Goal: Information Seeking & Learning: Understand process/instructions

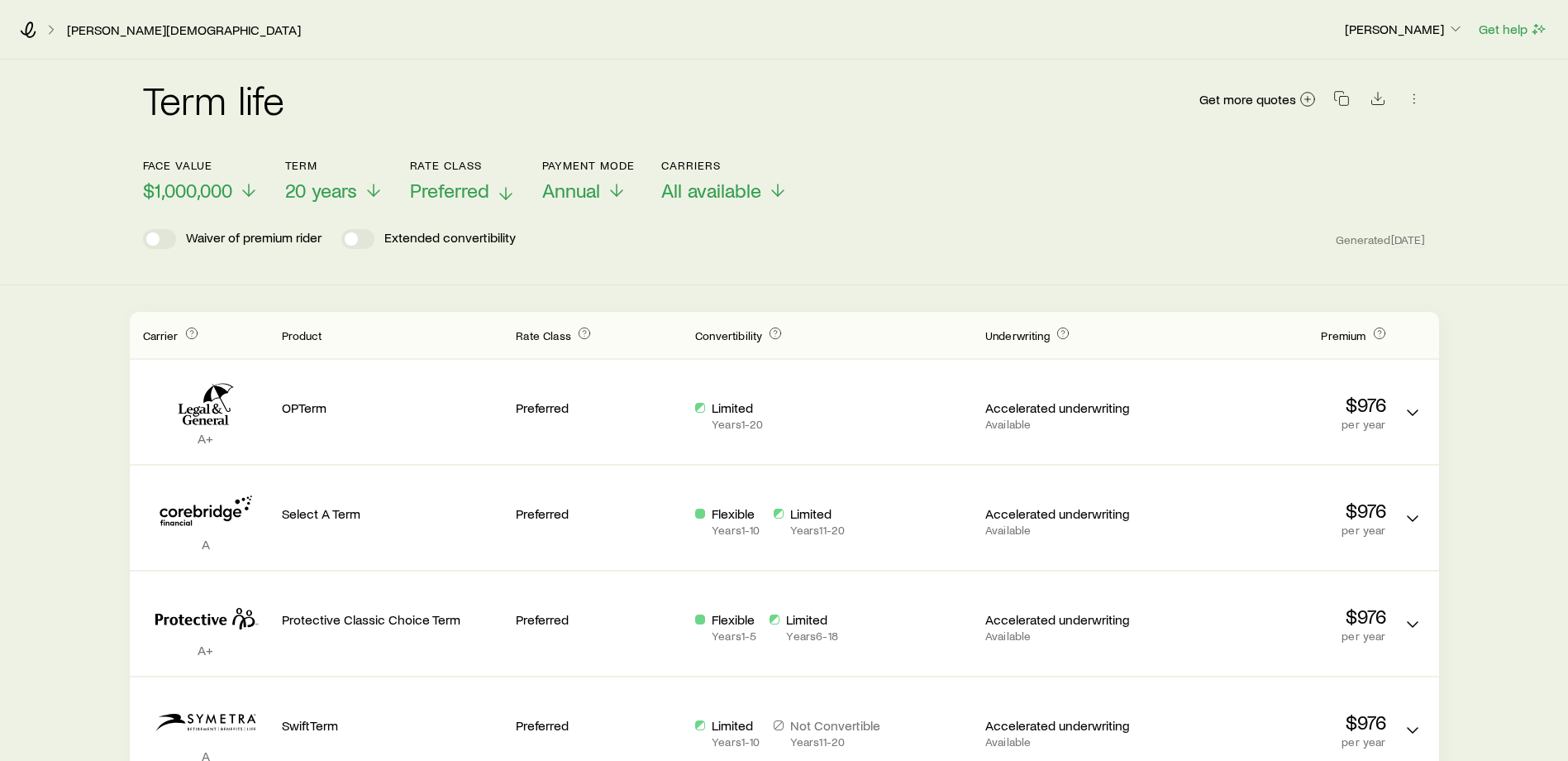
click at [509, 192] on icon at bounding box center [506, 193] width 20 height 20
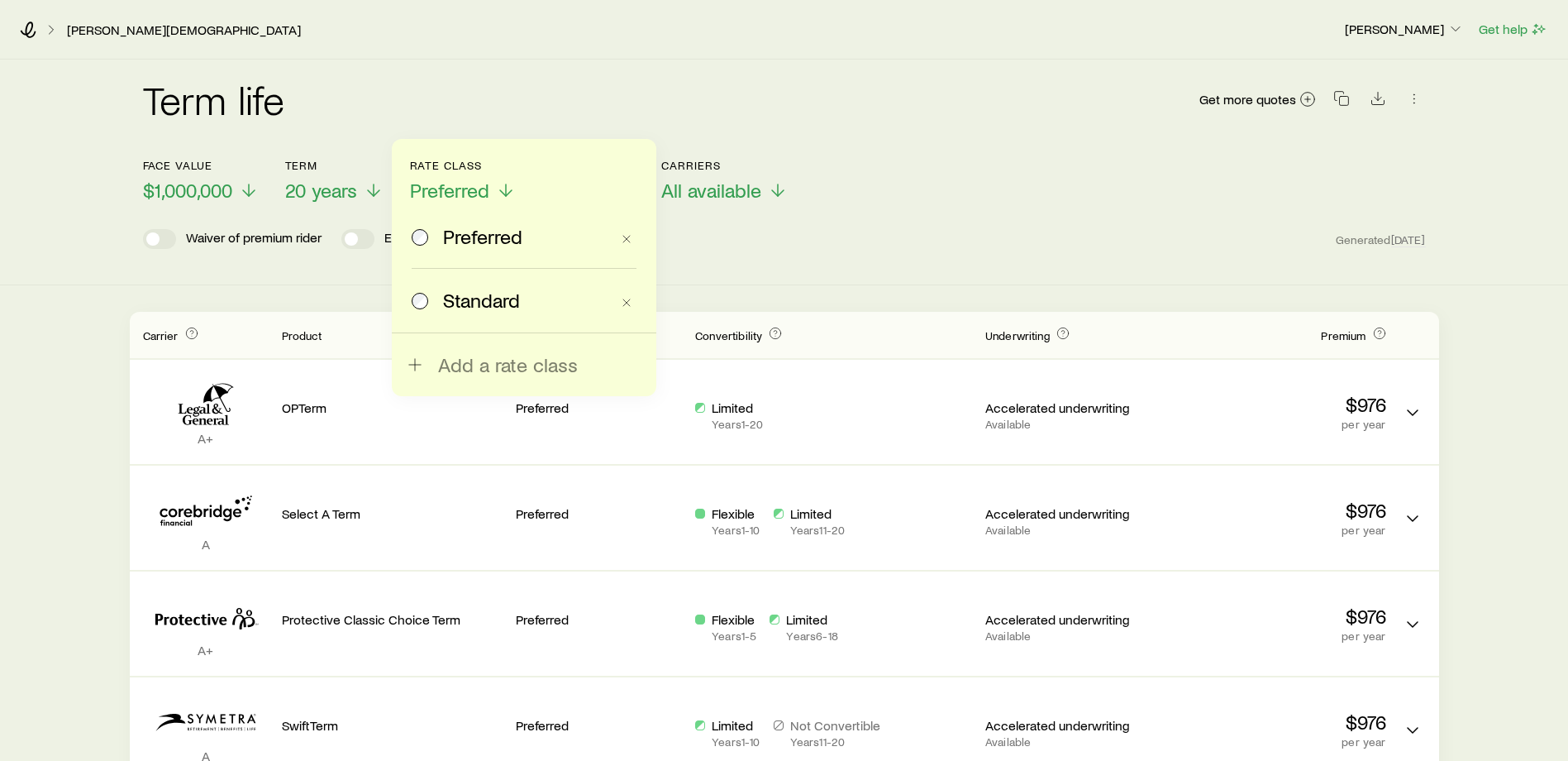
click at [972, 183] on div "Face value $1,000,000 Term 20 years Rate Class Preferred Preferred Standard Add…" at bounding box center [784, 170] width 1283 height 64
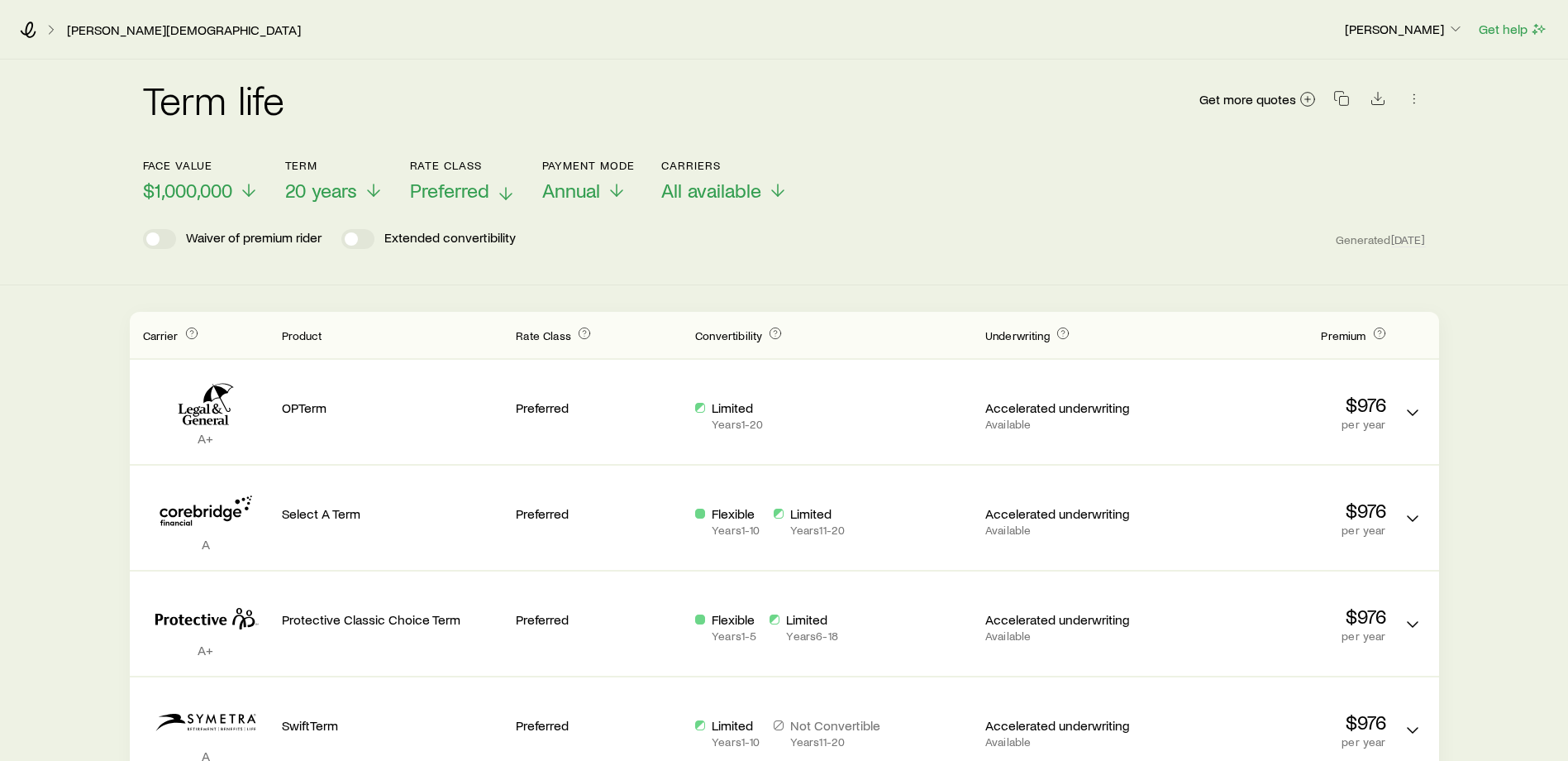
click at [509, 188] on icon at bounding box center [506, 193] width 20 height 20
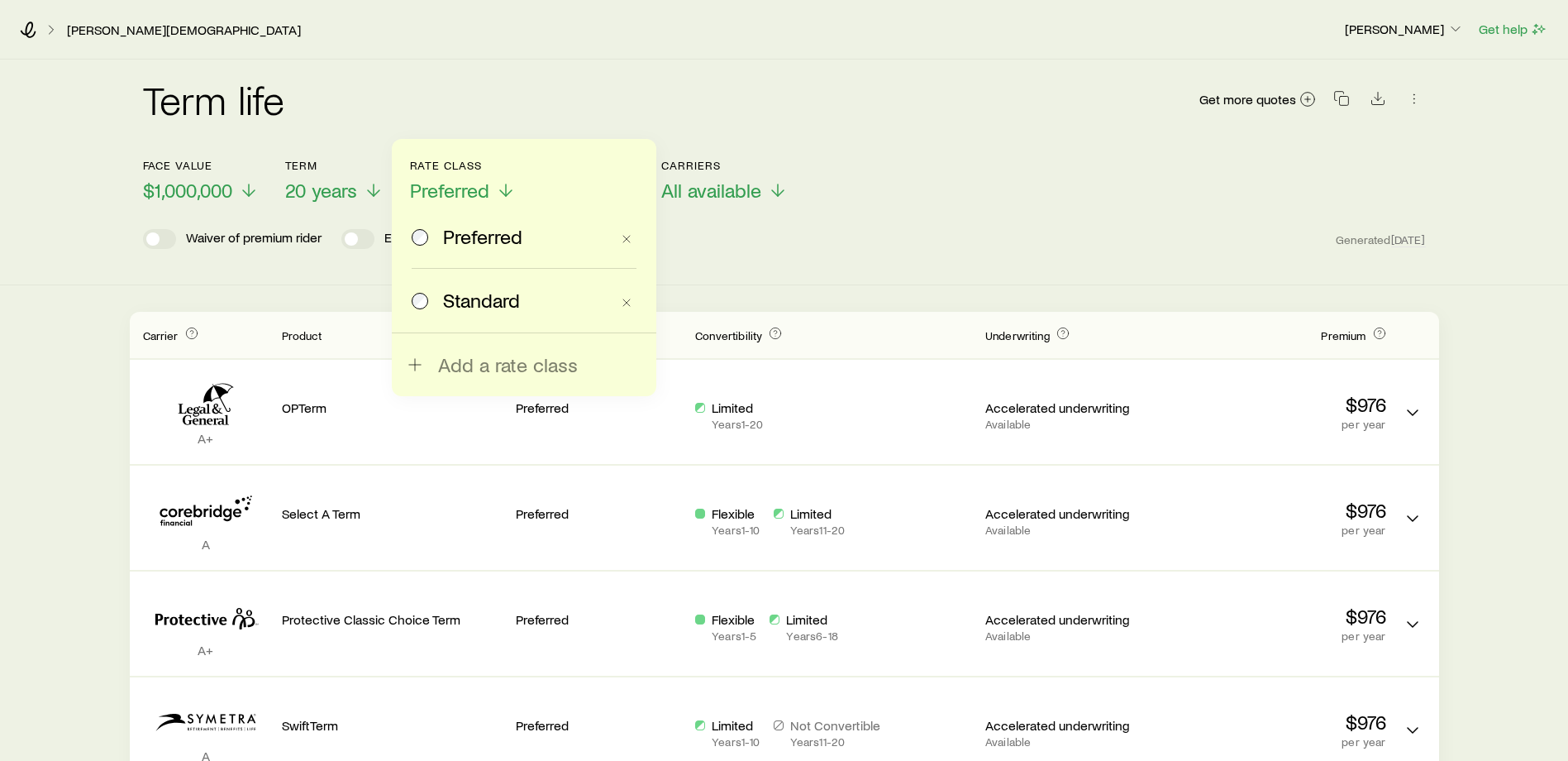
click at [1108, 193] on div "Face value $1,000,000 Term 20 years Rate Class Preferred Preferred Standard Add…" at bounding box center [784, 170] width 1283 height 64
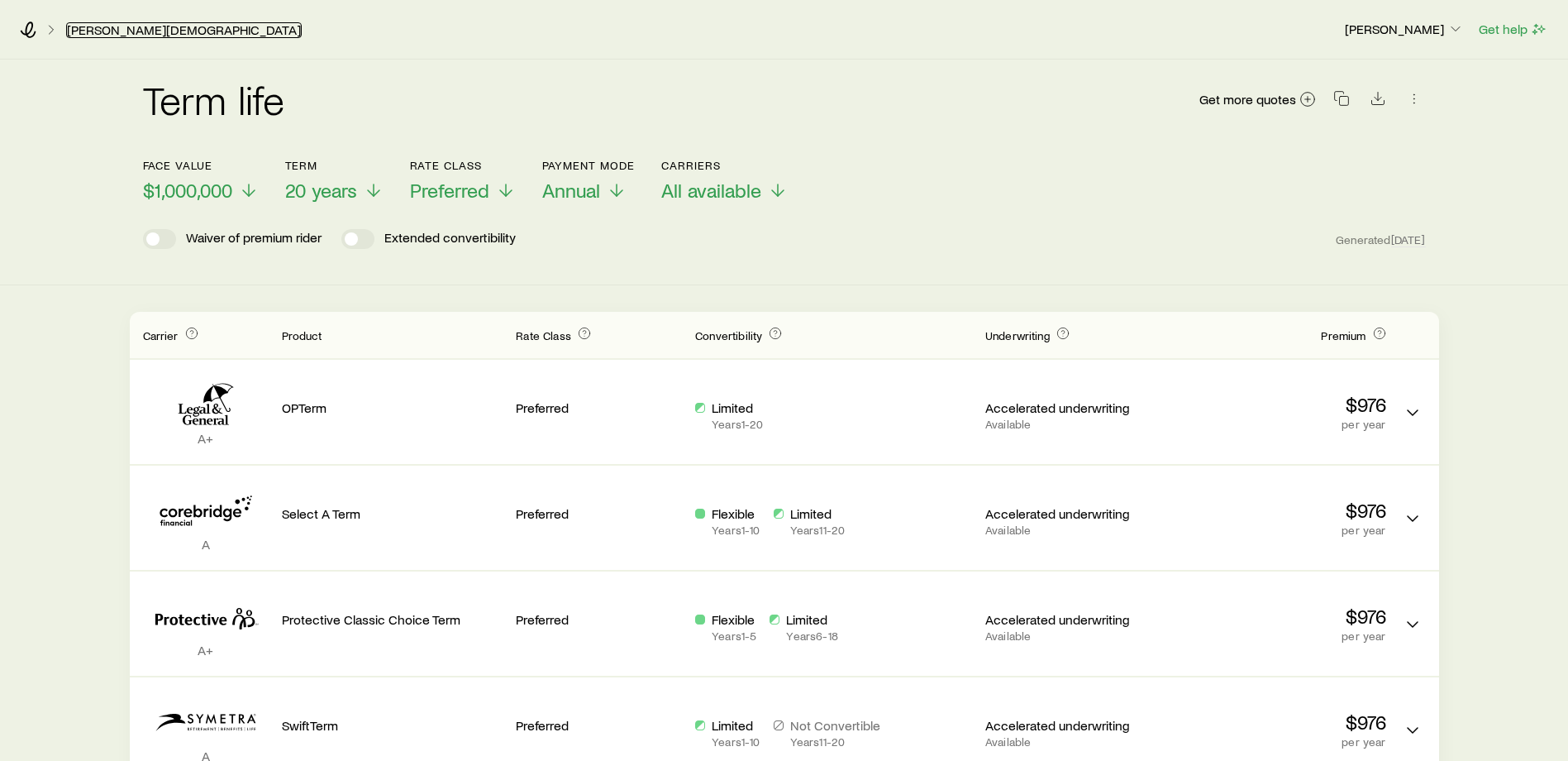
click at [112, 29] on link "[PERSON_NAME][DEMOGRAPHIC_DATA]" at bounding box center [184, 29] width 236 height 16
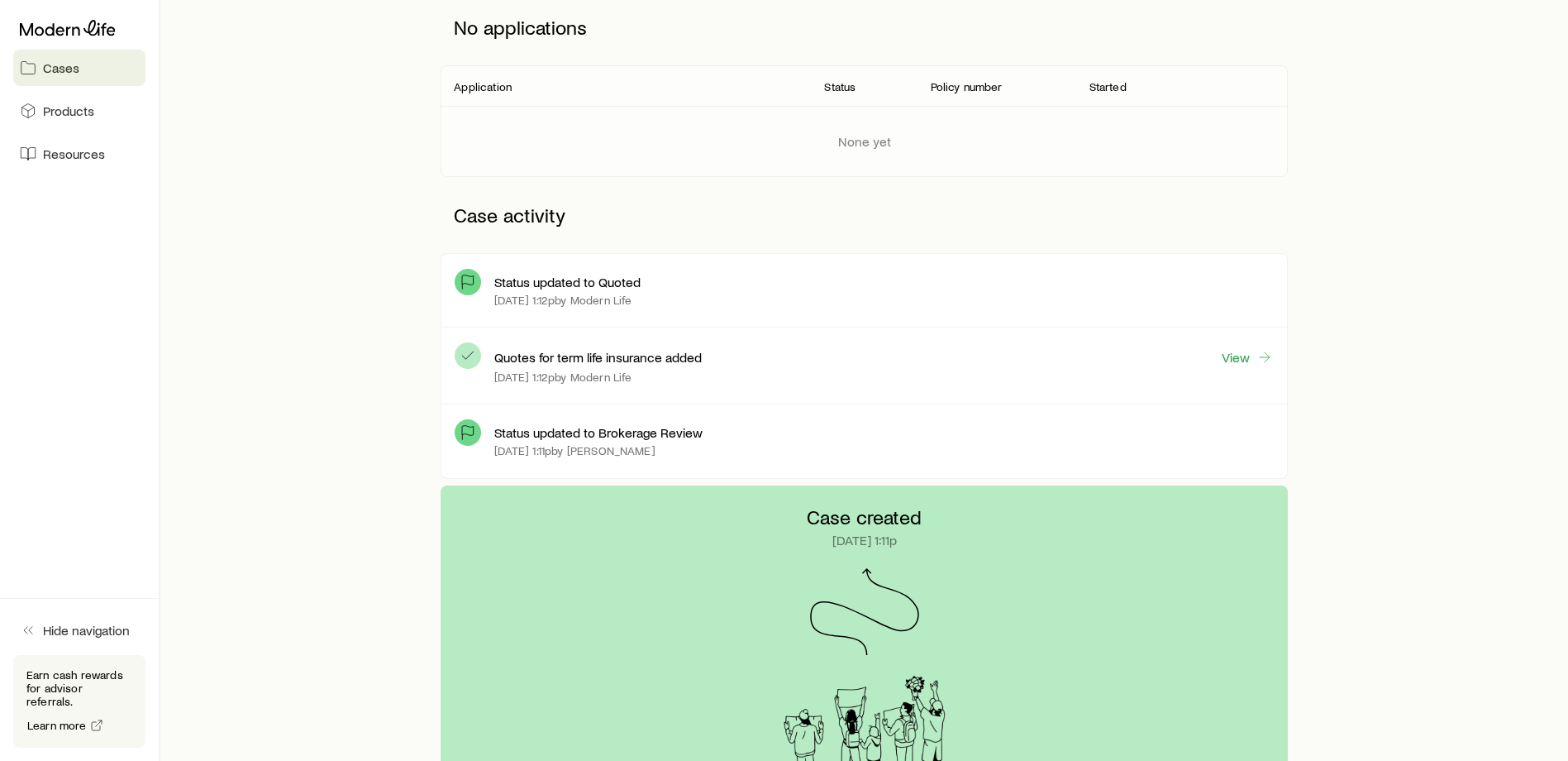
scroll to position [10, 0]
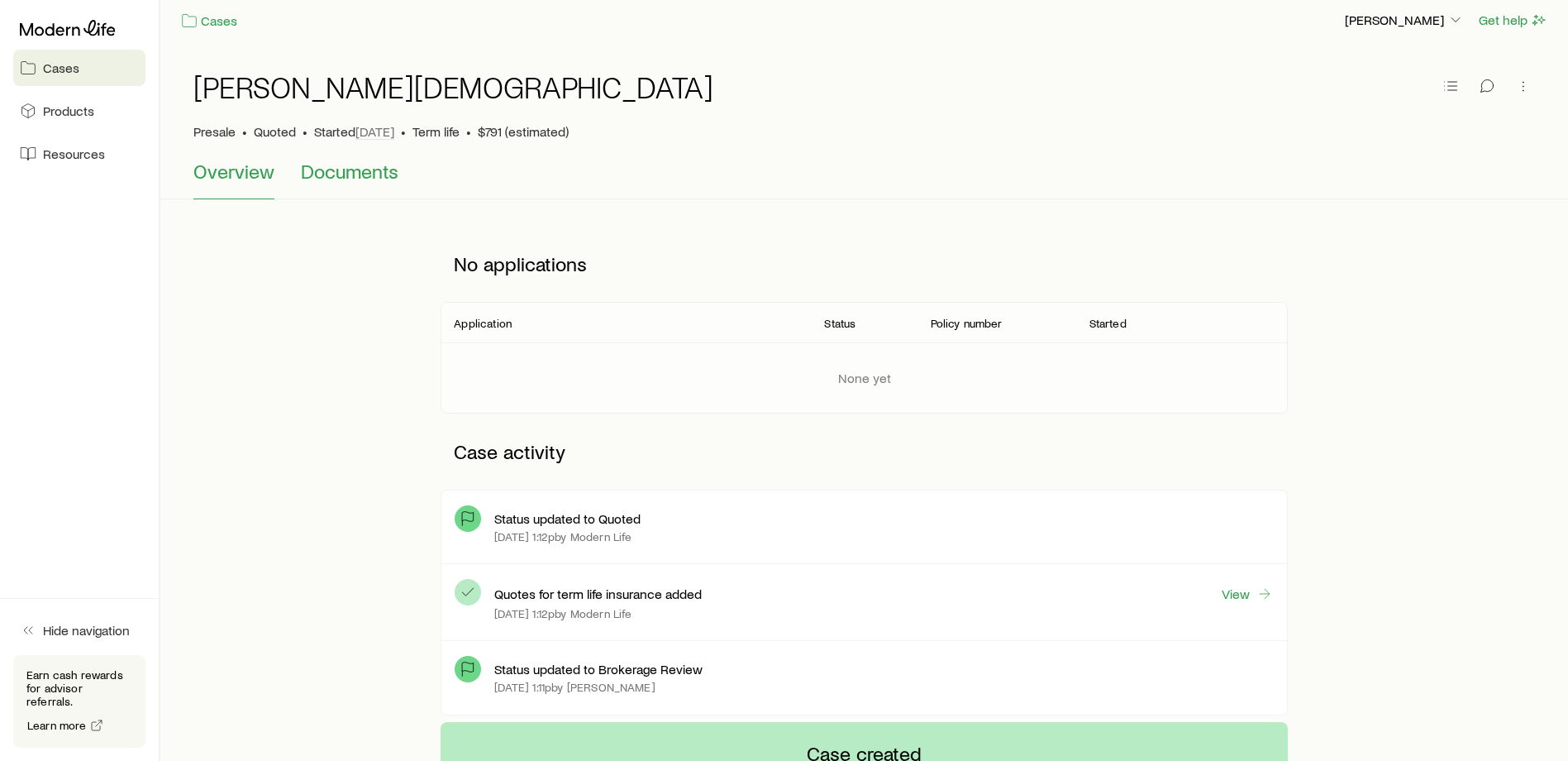
click at [368, 170] on span "Documents" at bounding box center [350, 170] width 98 height 23
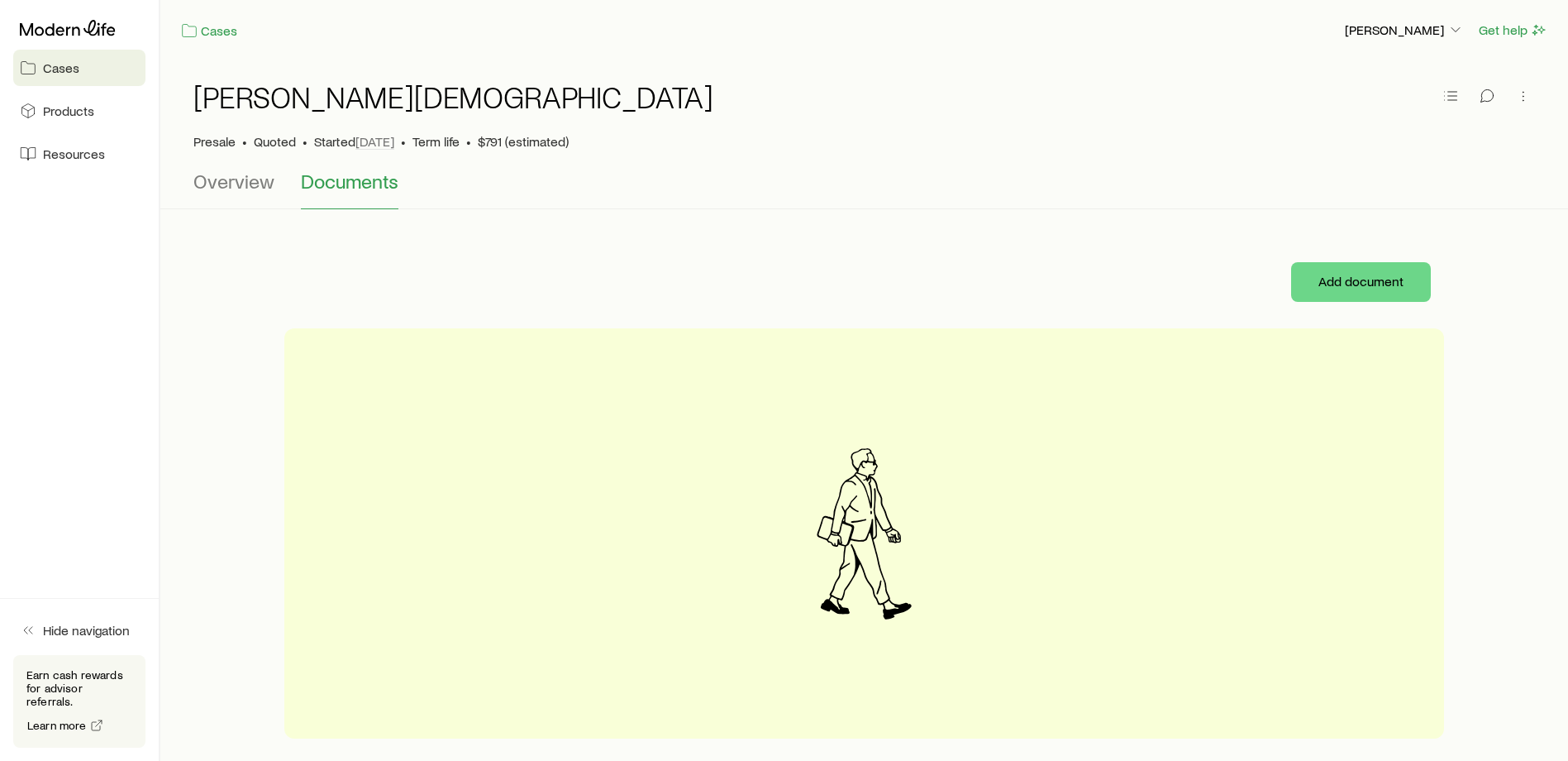
click at [76, 29] on icon at bounding box center [68, 29] width 96 height 17
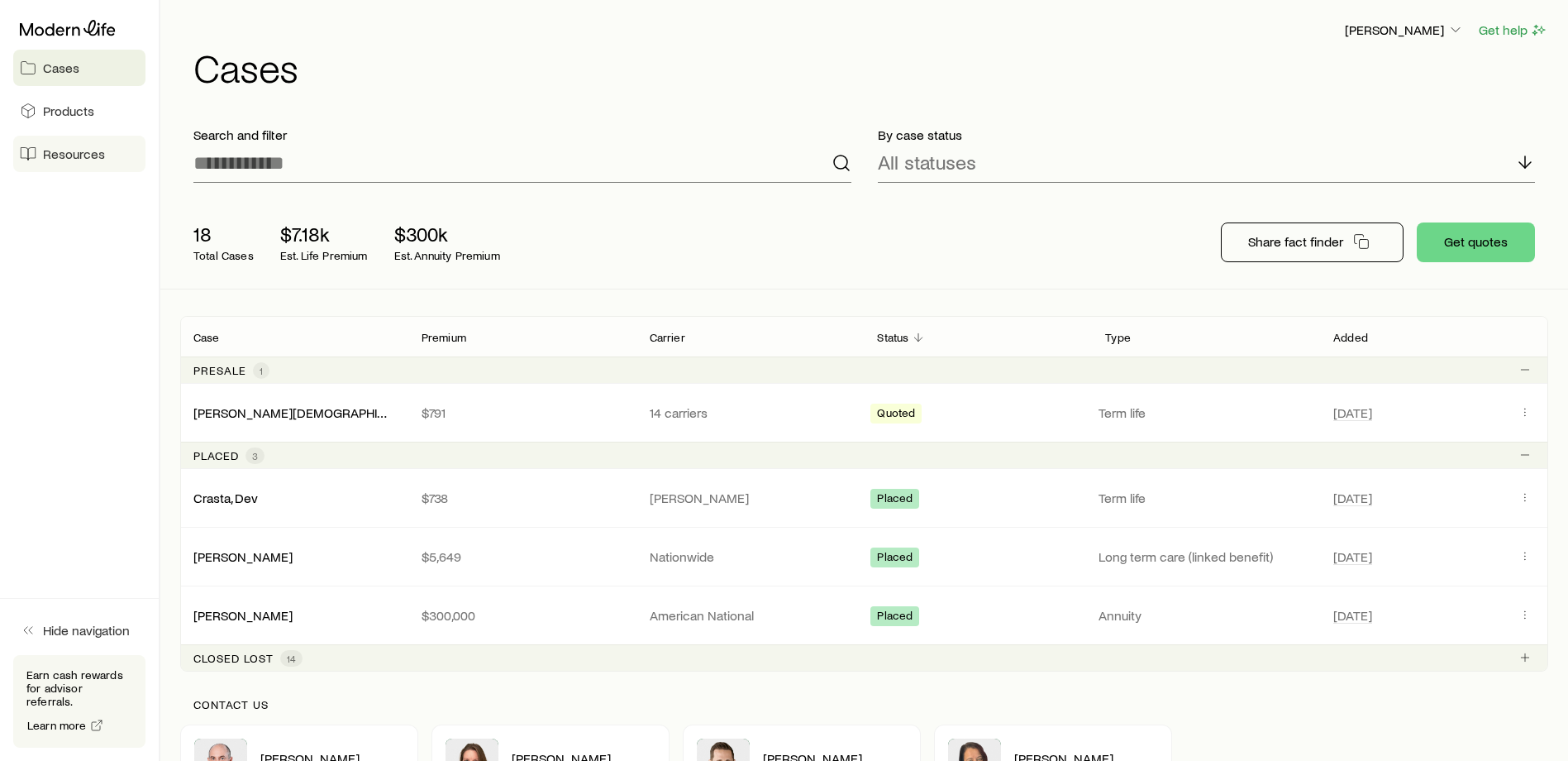
click at [66, 146] on span "Resources" at bounding box center [74, 154] width 62 height 17
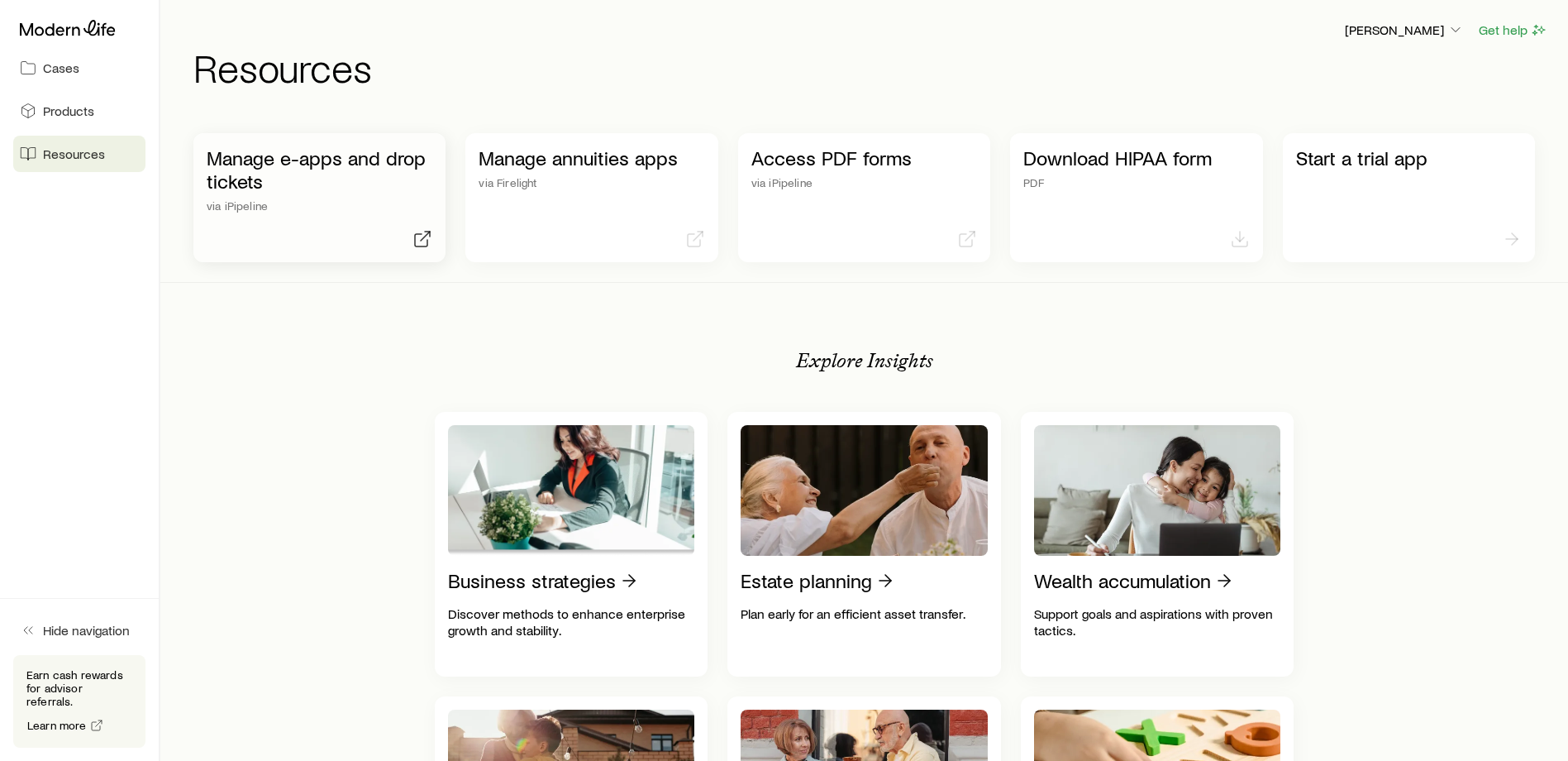
click at [378, 181] on p "Manage e-apps and drop tickets" at bounding box center [319, 170] width 226 height 46
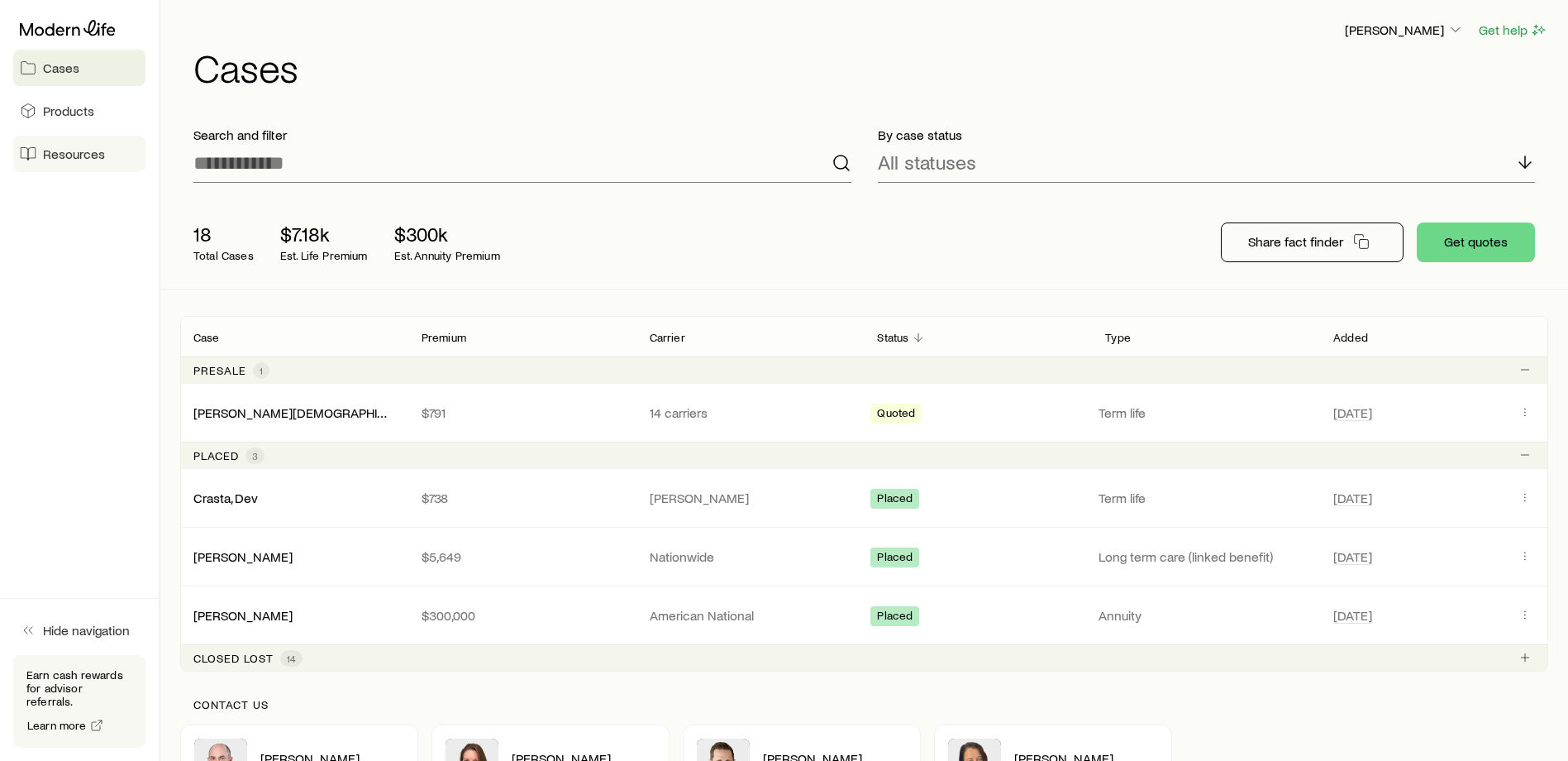
click at [107, 150] on link "Resources" at bounding box center [79, 153] width 133 height 36
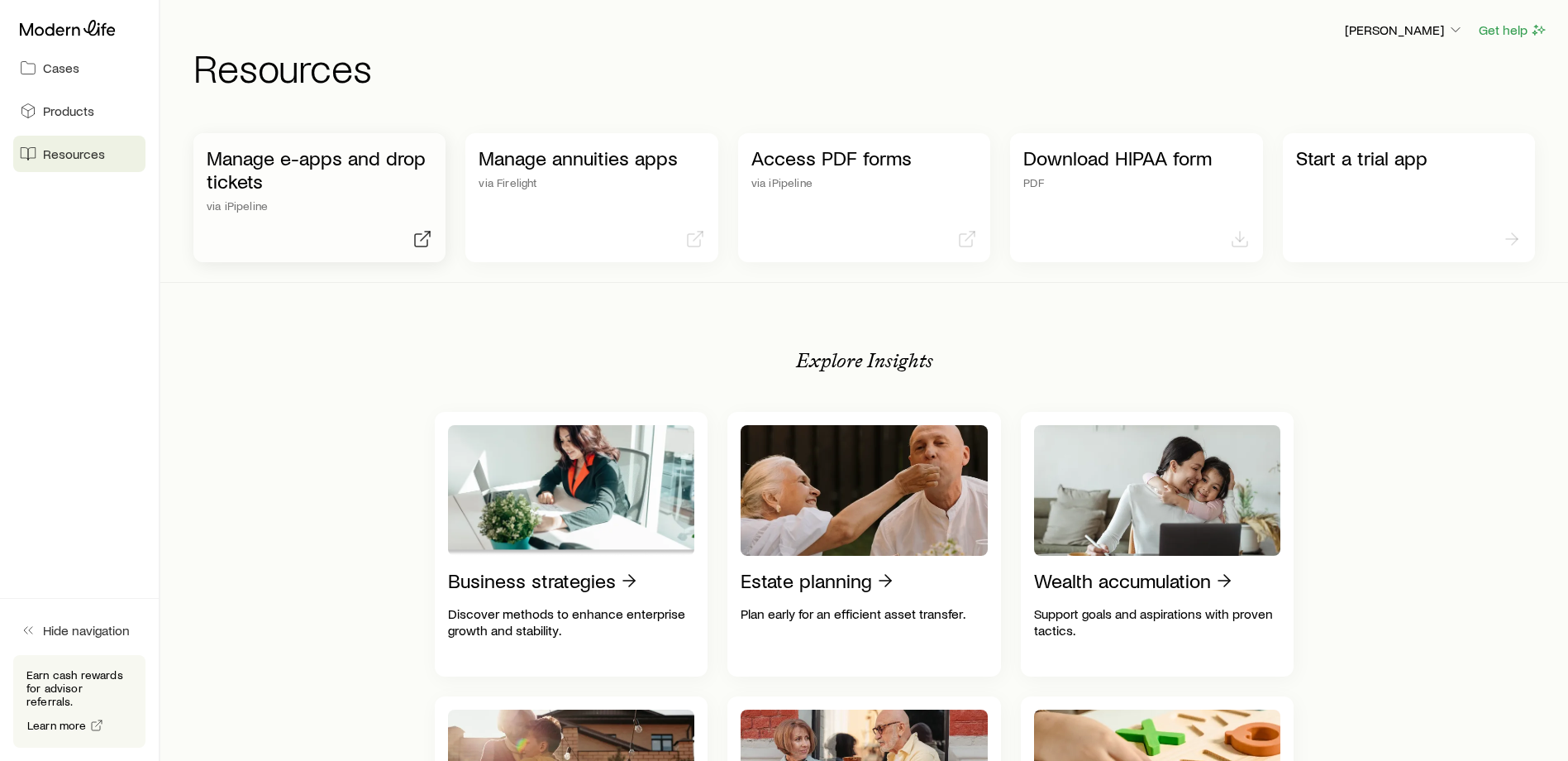
click at [388, 193] on div "Manage e-apps and drop tickets via iPipeline" at bounding box center [319, 180] width 226 height 66
